Goal: Information Seeking & Learning: Learn about a topic

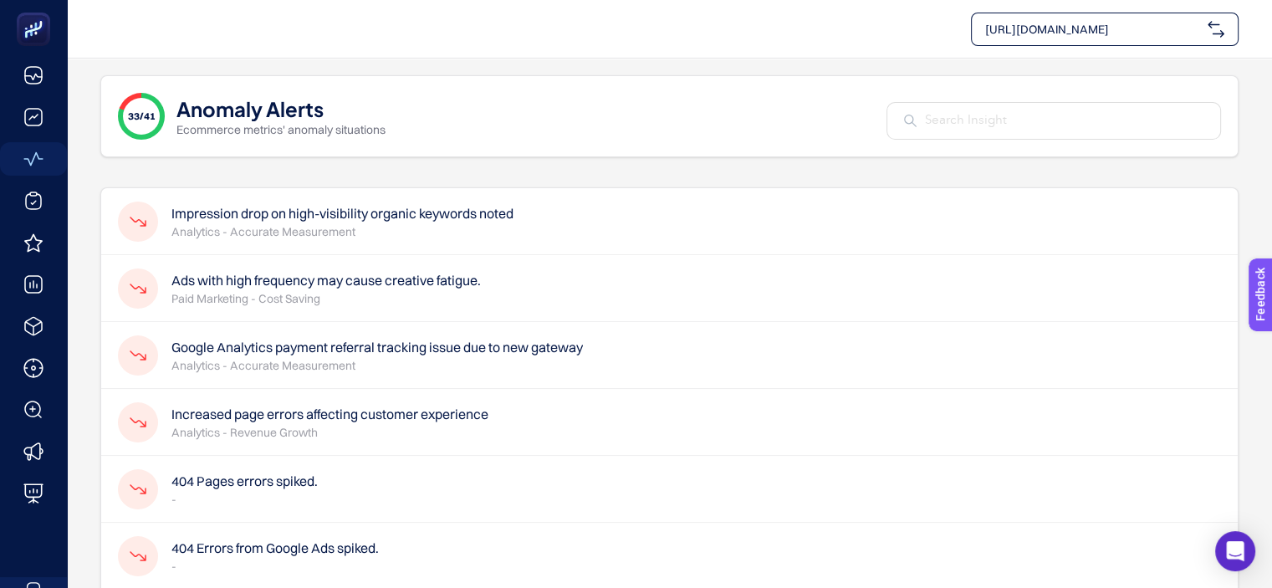
click at [422, 224] on p "Analytics - Accurate Measurement" at bounding box center [342, 231] width 342 height 17
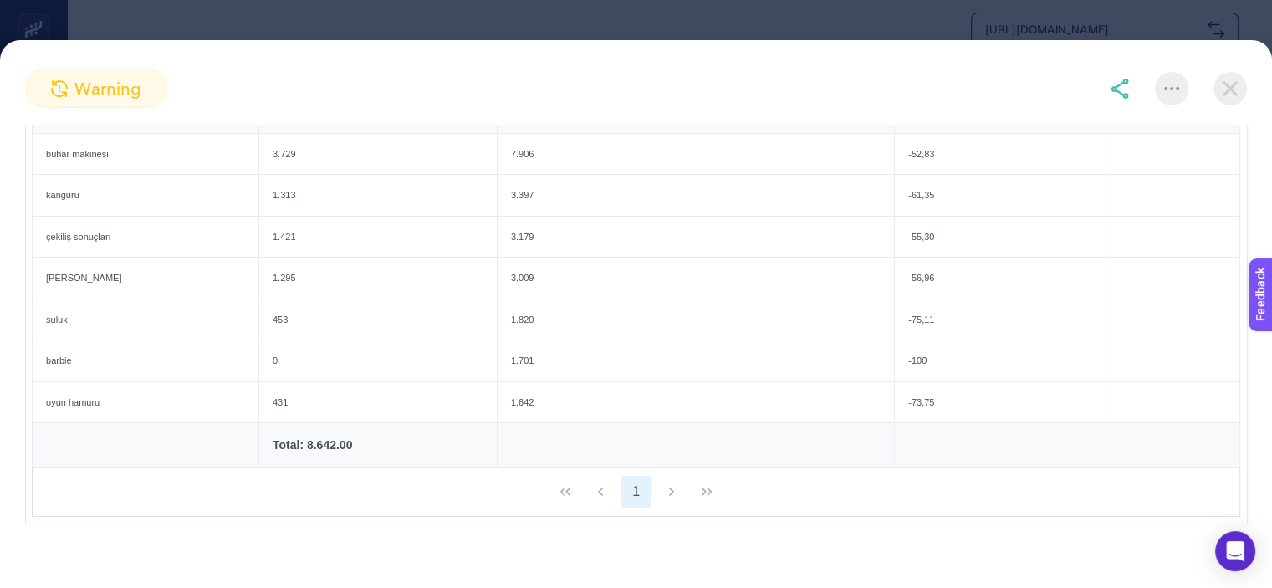
scroll to position [325, 0]
click at [1237, 84] on img at bounding box center [1230, 88] width 33 height 33
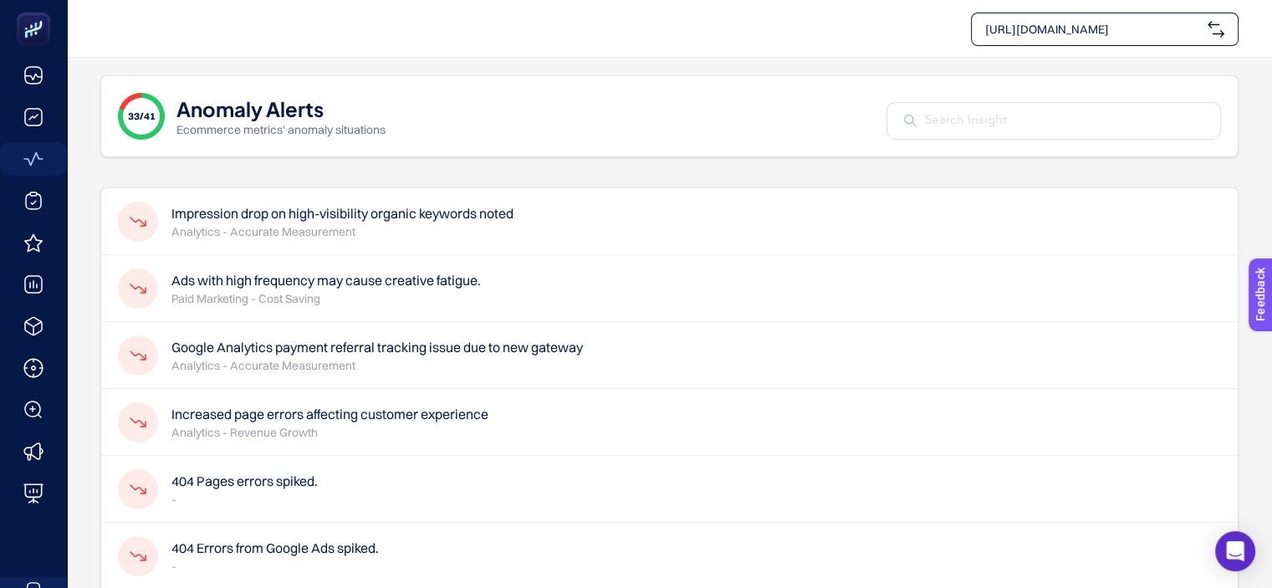
click at [315, 361] on p "Analytics - Accurate Measurement" at bounding box center [377, 365] width 412 height 17
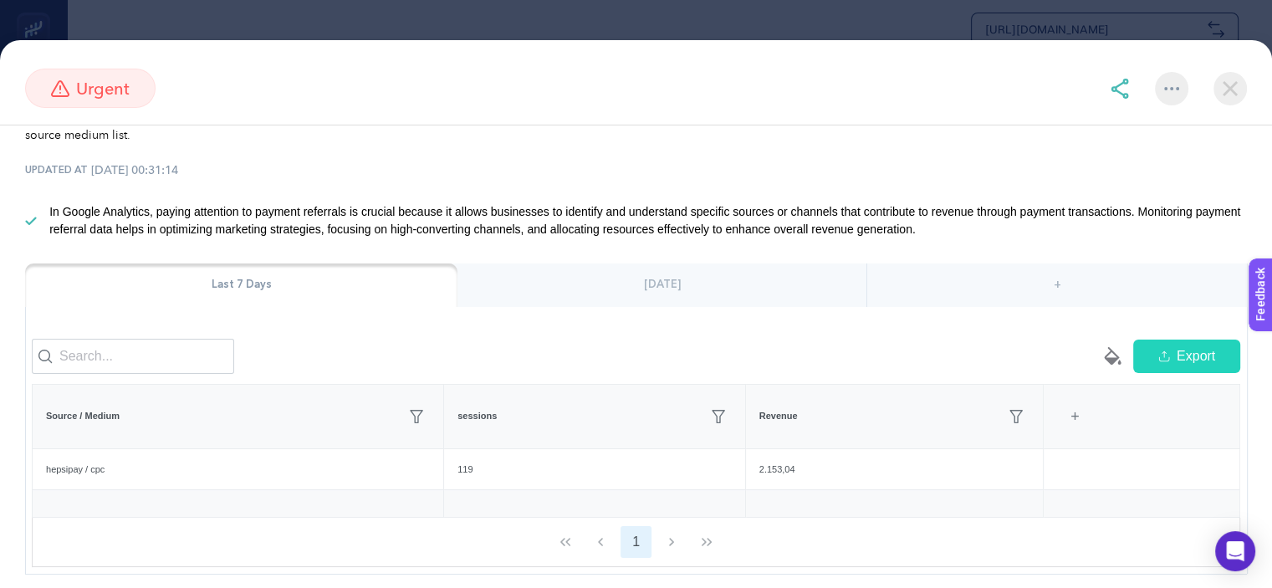
scroll to position [106, 0]
click at [1227, 90] on img at bounding box center [1230, 88] width 33 height 33
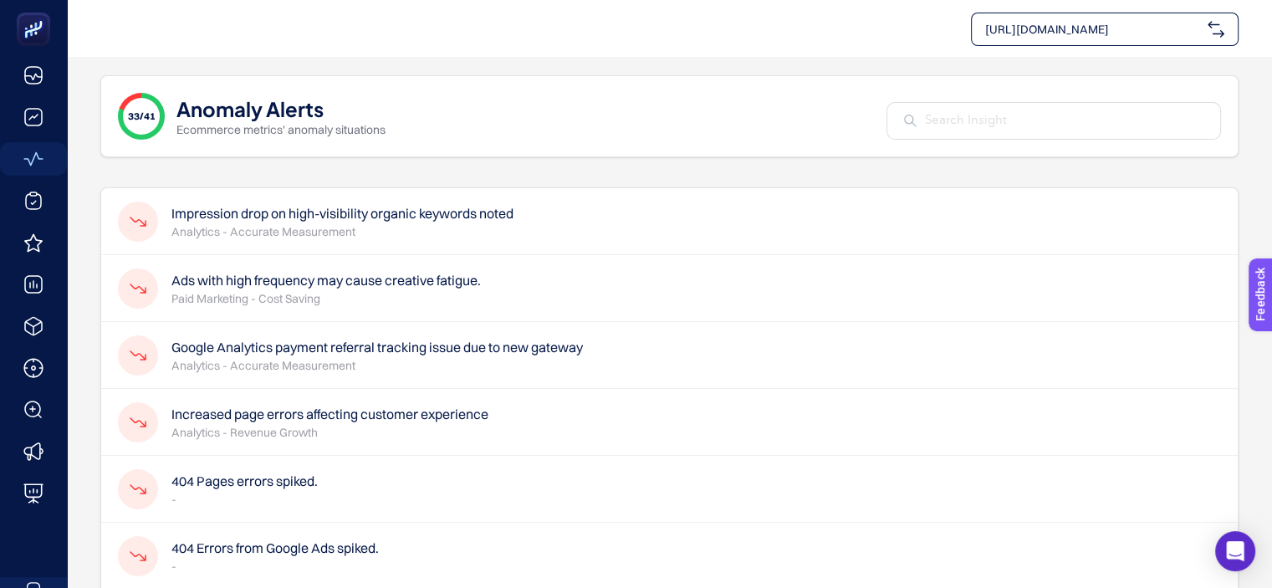
scroll to position [40, 0]
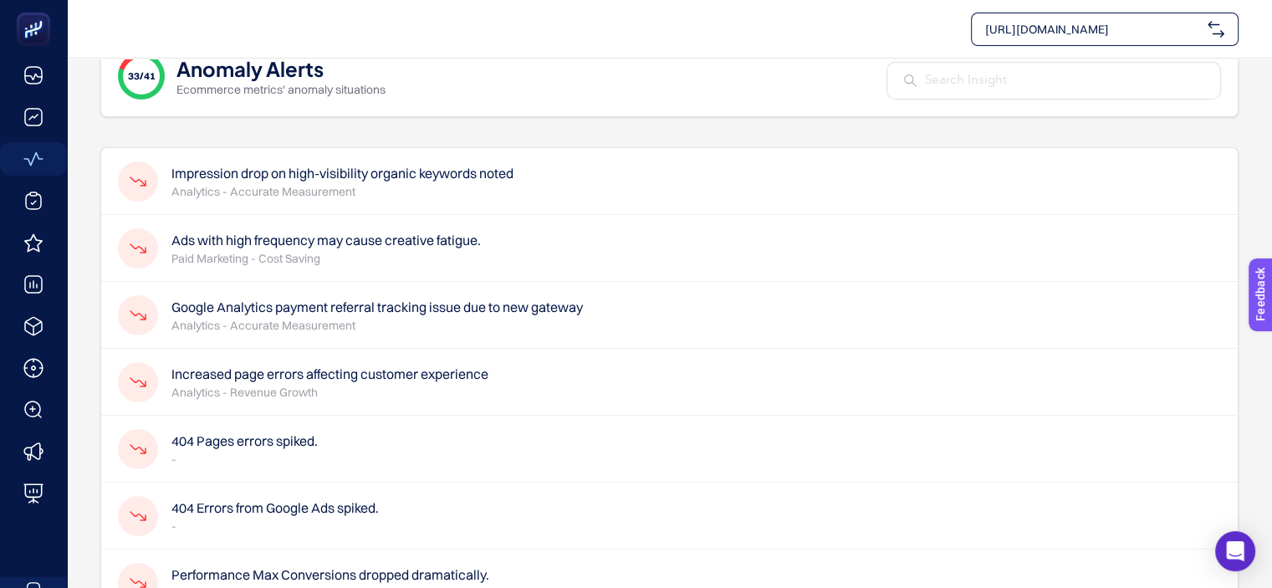
click at [276, 462] on p "-" at bounding box center [244, 459] width 146 height 17
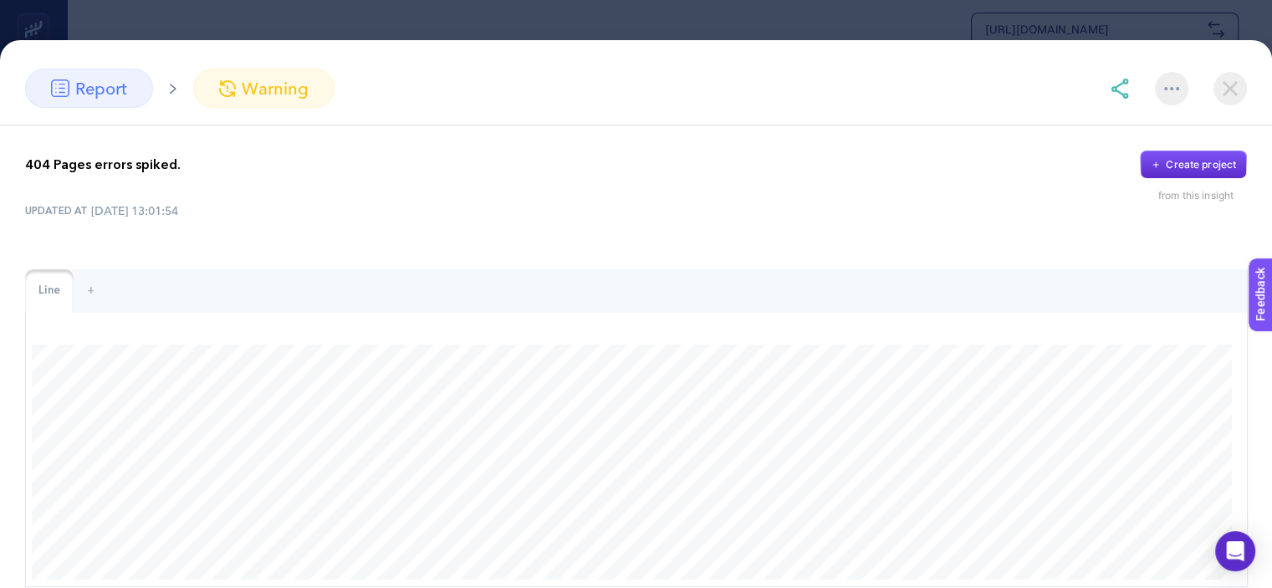
scroll to position [89, 0]
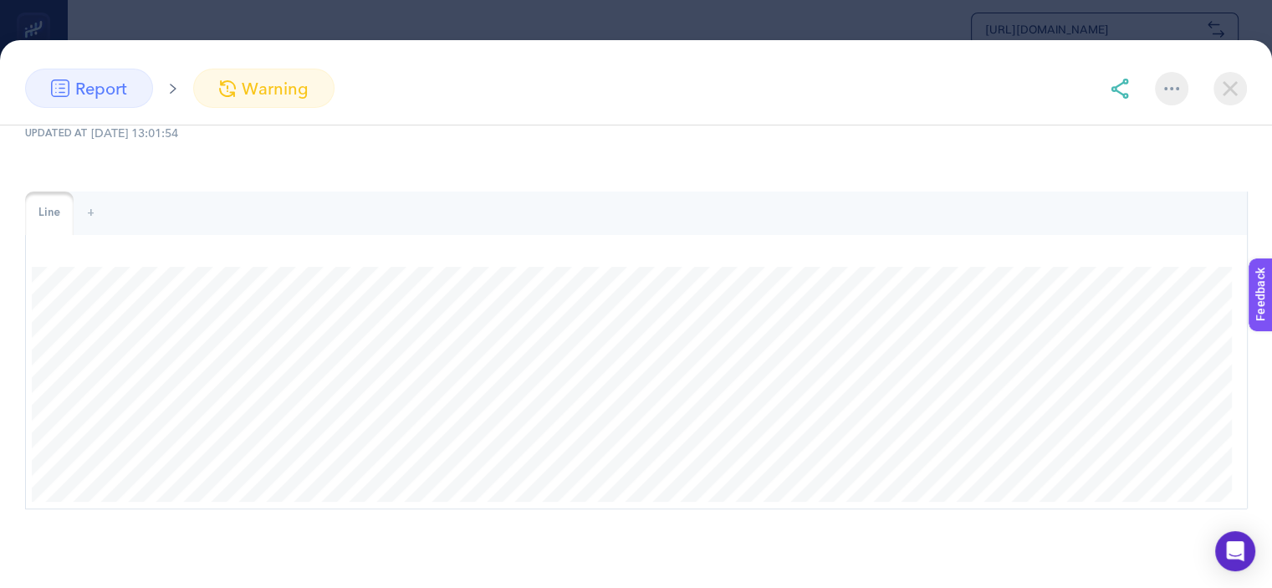
click at [1231, 90] on img at bounding box center [1230, 88] width 33 height 33
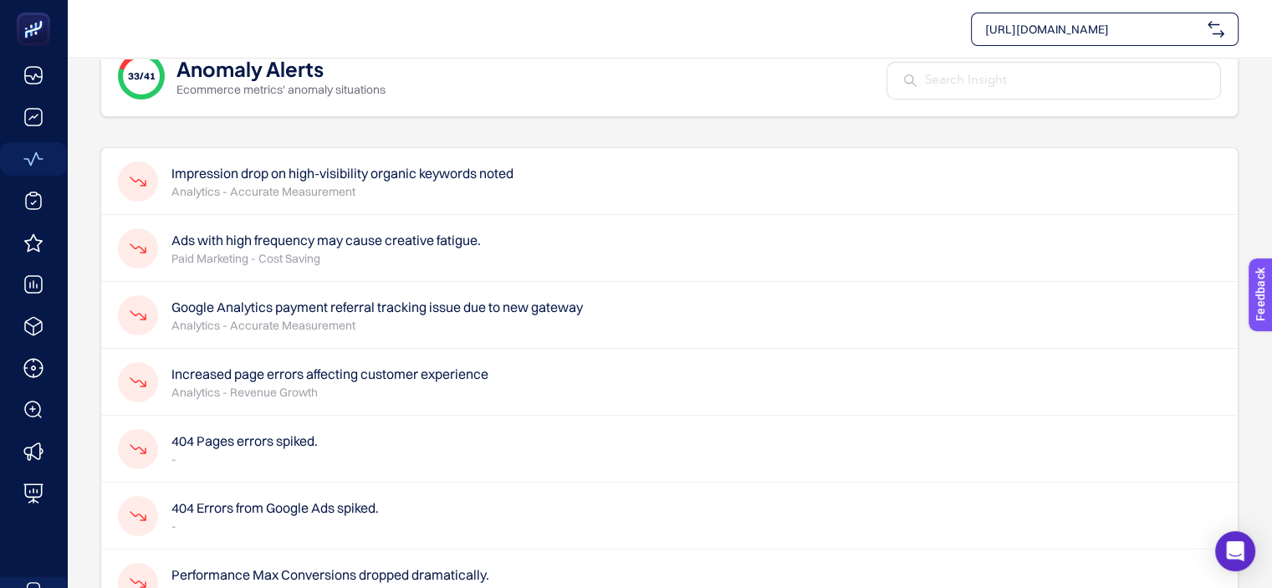
click at [259, 503] on h4 "404 Errors from Google Ads spiked." at bounding box center [274, 508] width 207 height 20
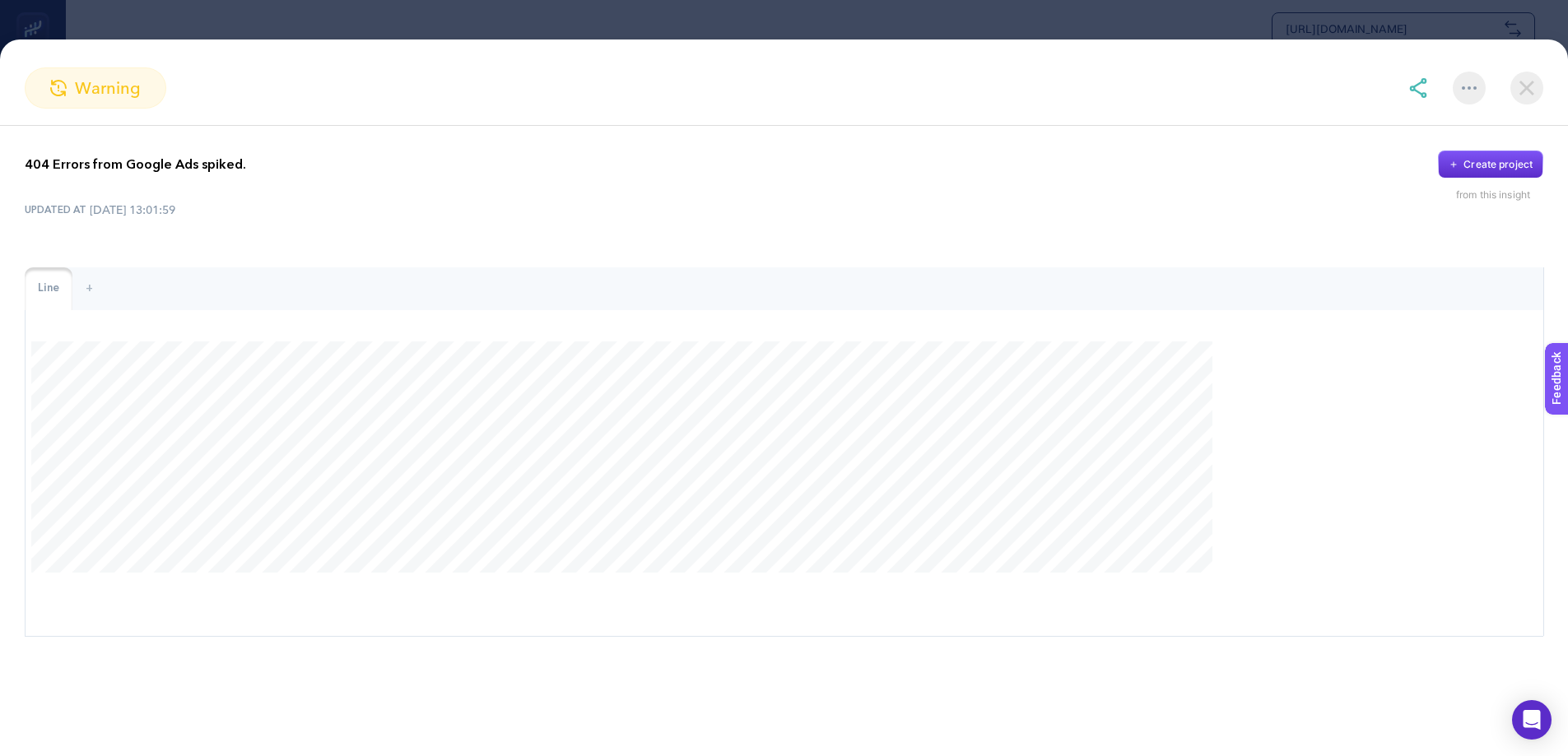
scroll to position [0, 0]
click at [1191, 215] on div "UPDATED AT [DATE] 13:01:59" at bounding box center [783, 209] width 1518 height 17
